Goal: Information Seeking & Learning: Learn about a topic

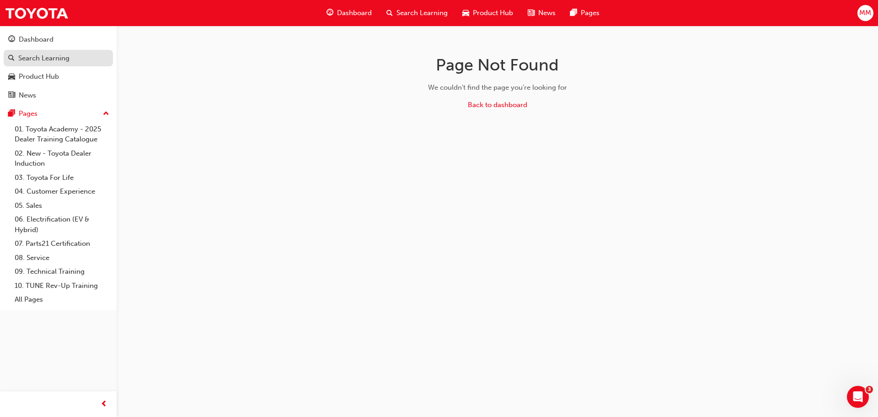
click at [22, 63] on div "Search Learning" at bounding box center [58, 58] width 100 height 11
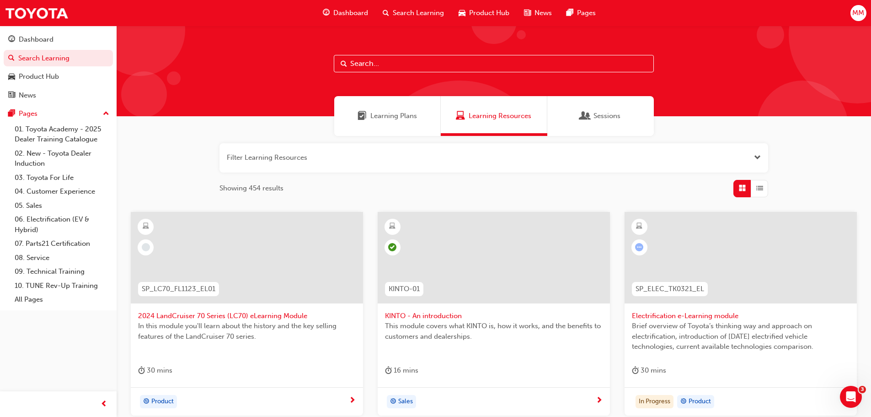
click at [364, 66] on input "text" at bounding box center [494, 63] width 320 height 17
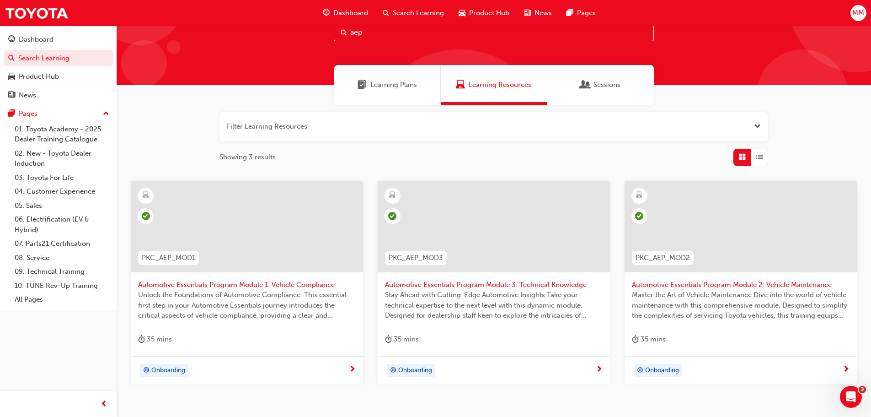
scroll to position [46, 0]
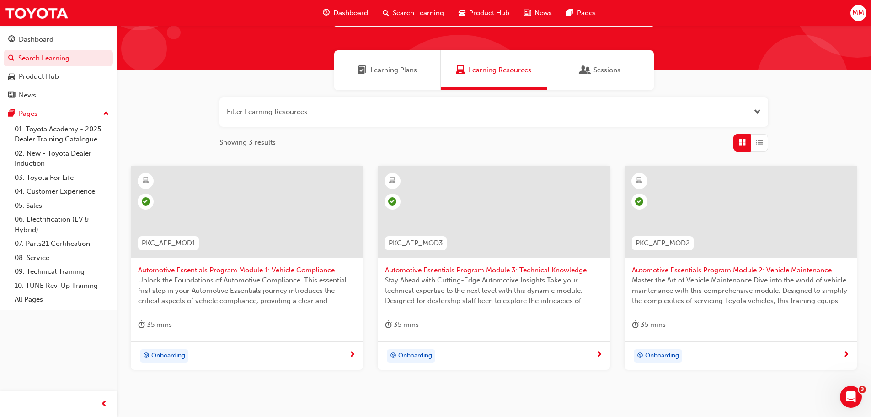
type input "aep"
click at [244, 271] on span "Automotive Essentials Program Module 1: Vehicle Compliance" at bounding box center [247, 270] width 218 height 11
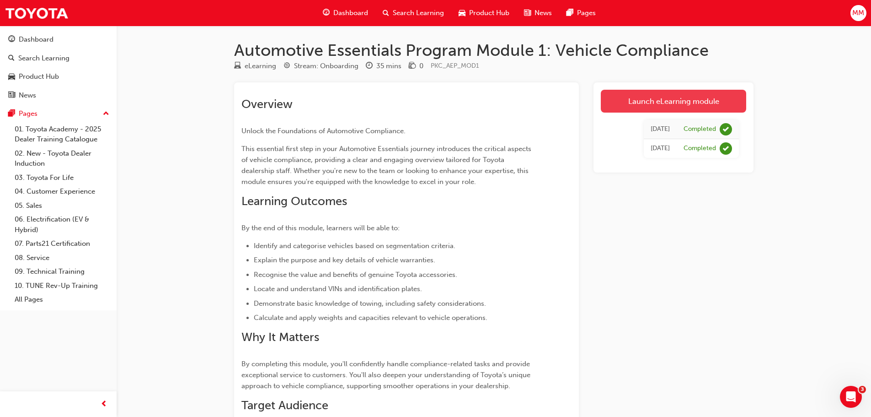
click at [671, 97] on link "Launch eLearning module" at bounding box center [673, 101] width 145 height 23
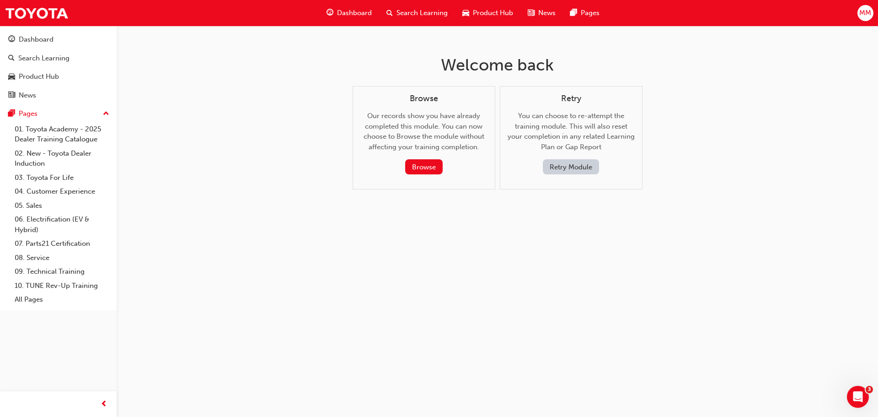
click at [581, 163] on button "Retry Module" at bounding box center [571, 166] width 56 height 15
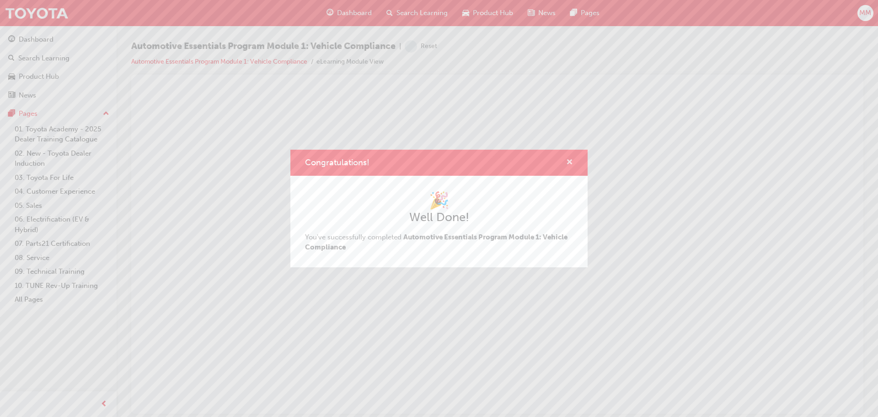
click at [567, 163] on span "cross-icon" at bounding box center [569, 163] width 7 height 8
